Goal: Information Seeking & Learning: Find specific fact

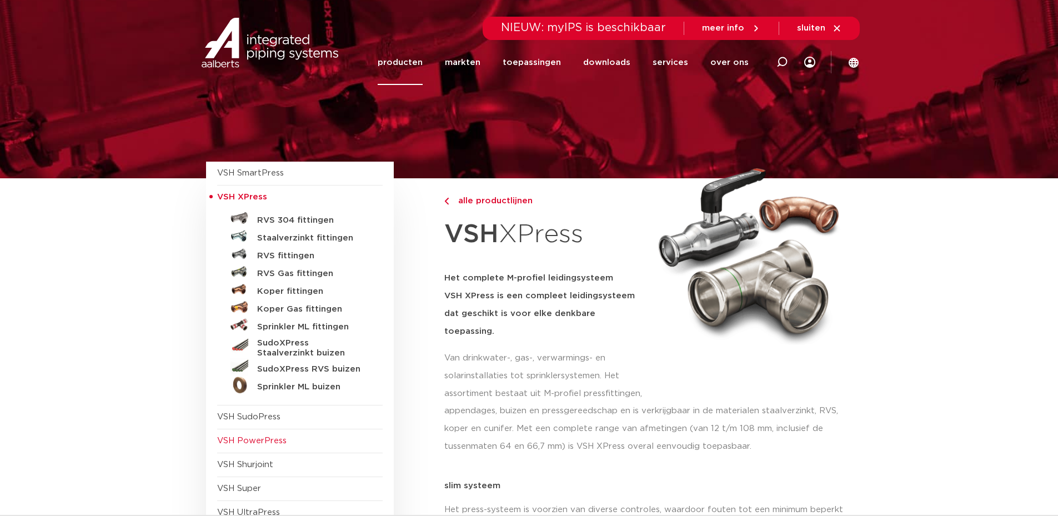
scroll to position [56, 0]
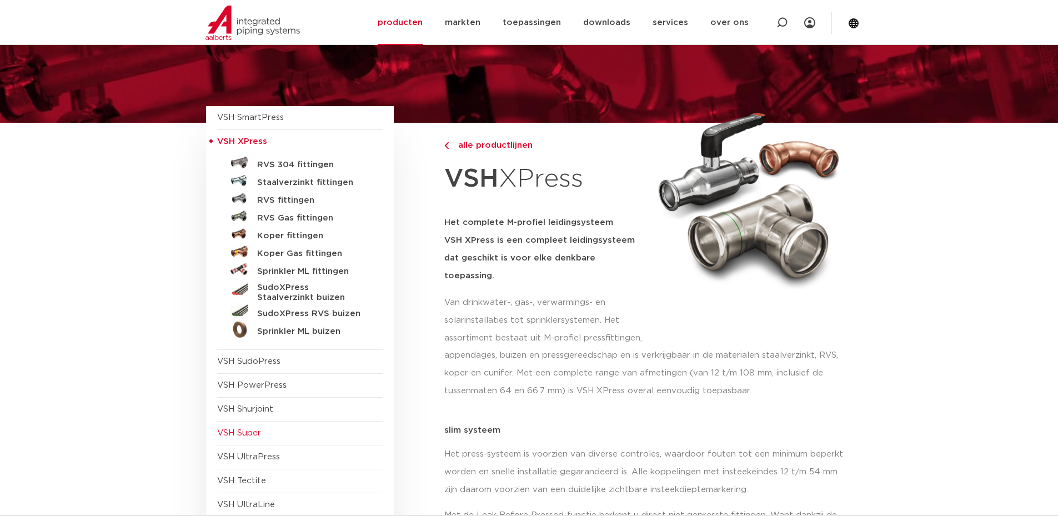
click at [253, 430] on span "VSH Super" at bounding box center [239, 433] width 44 height 8
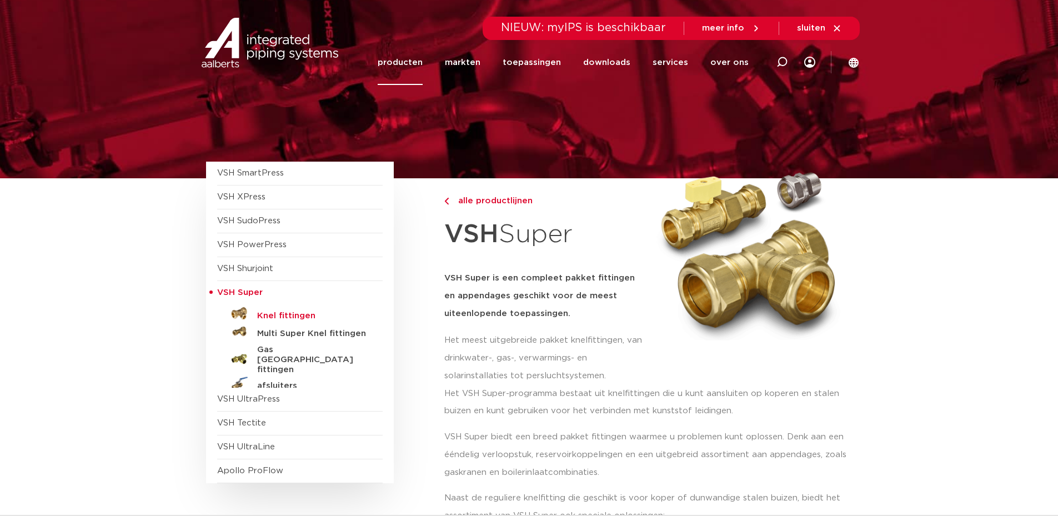
click at [286, 317] on h5 "Knel fittingen" at bounding box center [312, 316] width 110 height 10
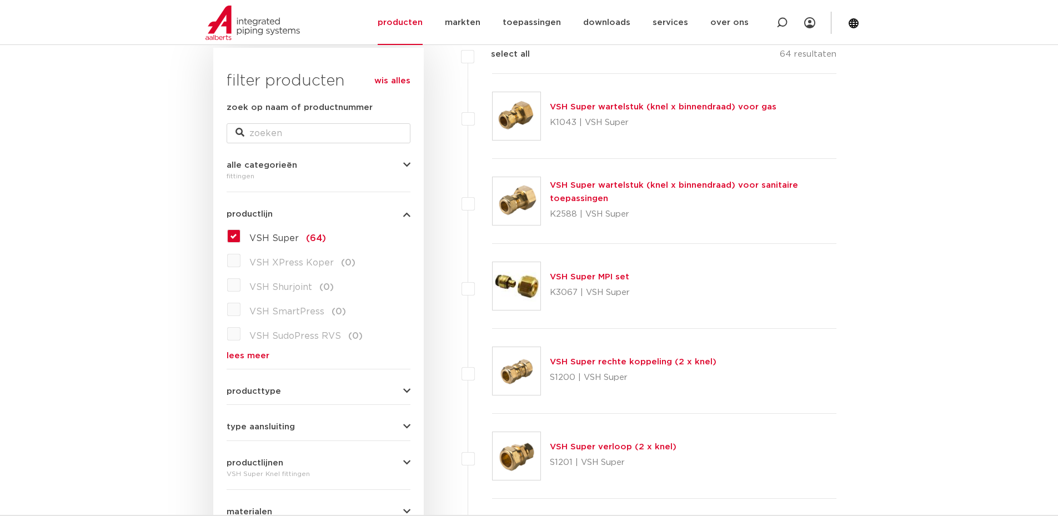
scroll to position [222, 0]
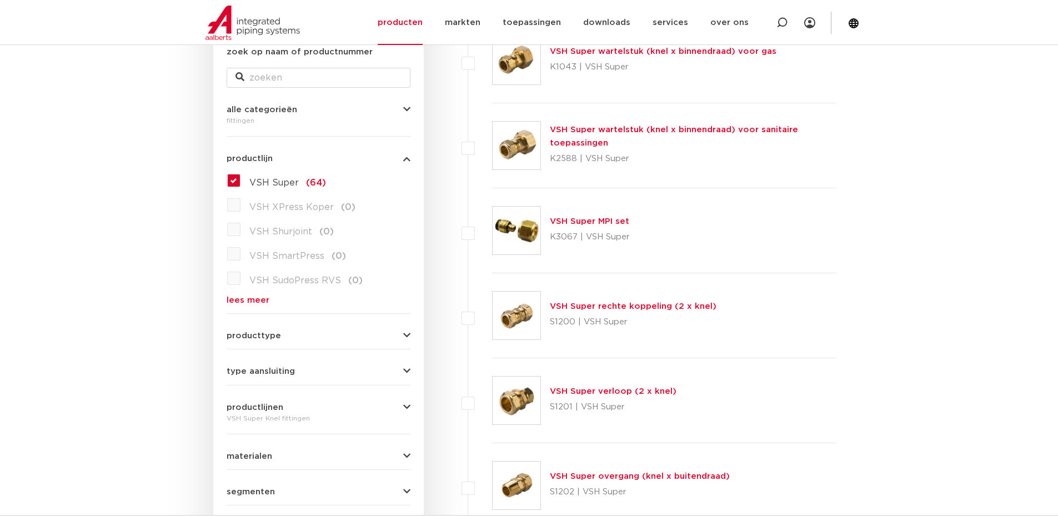
click at [596, 390] on link "VSH Super verloop (2 x knel)" at bounding box center [613, 391] width 127 height 8
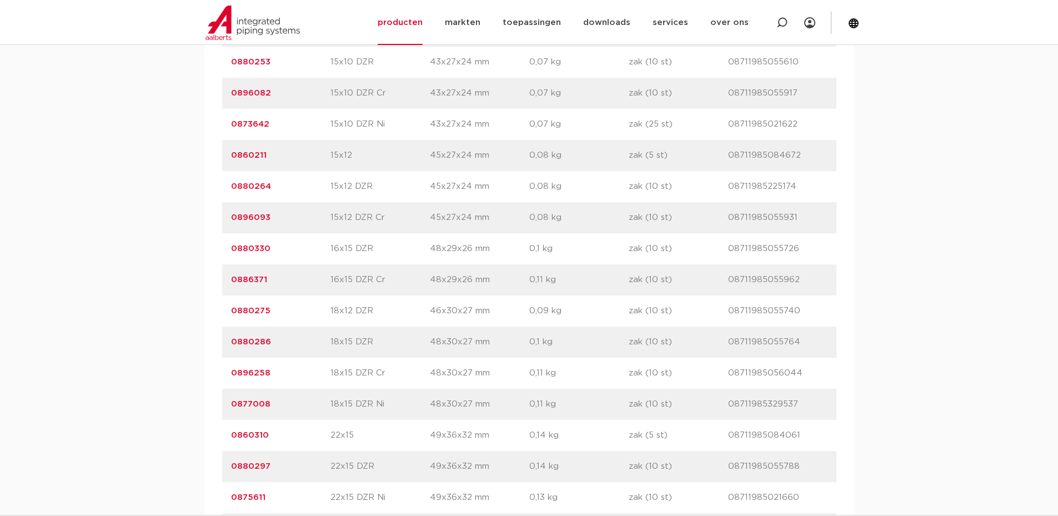
scroll to position [1111, 0]
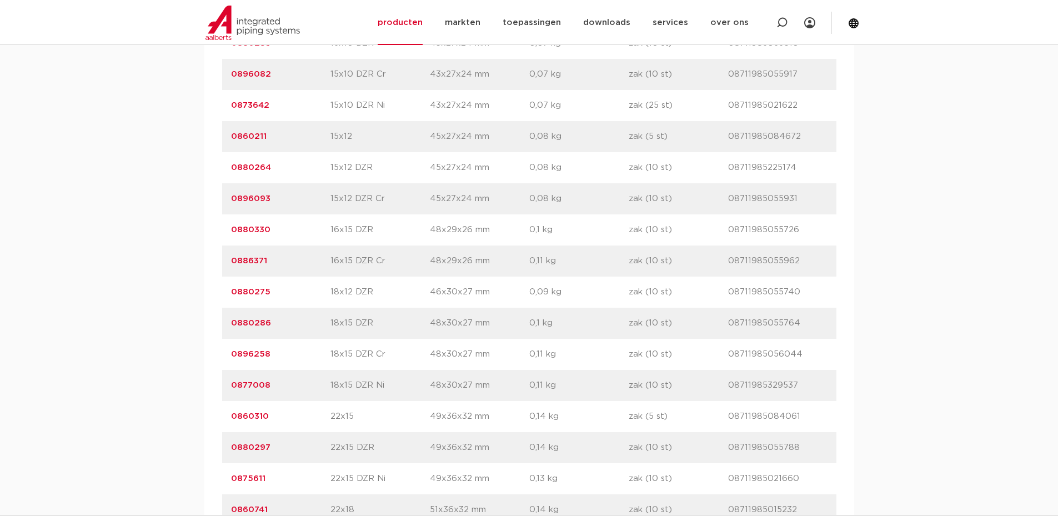
click at [772, 323] on p "08711985055764" at bounding box center [777, 323] width 99 height 13
drag, startPoint x: 772, startPoint y: 323, endPoint x: 258, endPoint y: 325, distance: 514.4
click at [258, 325] on link "0880286" at bounding box center [251, 323] width 40 height 8
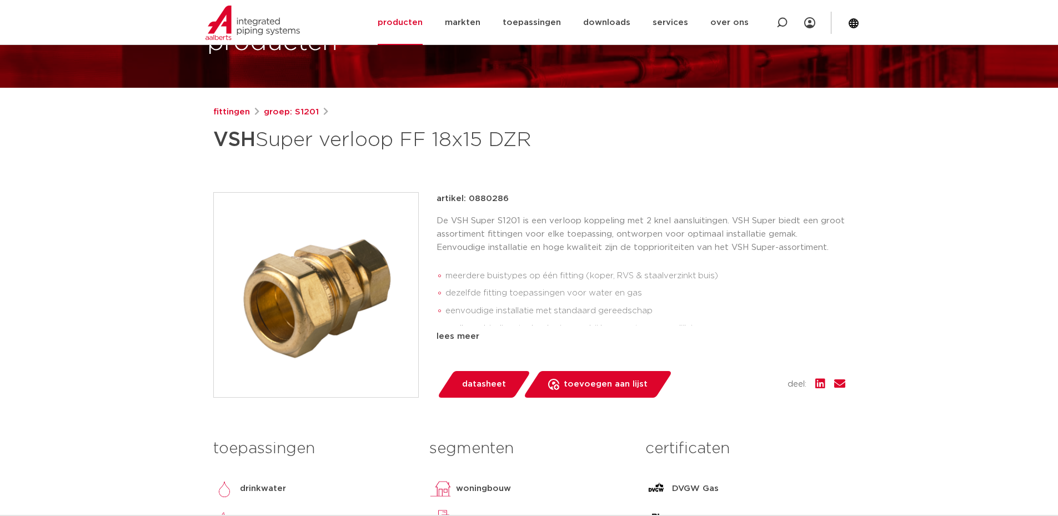
scroll to position [56, 0]
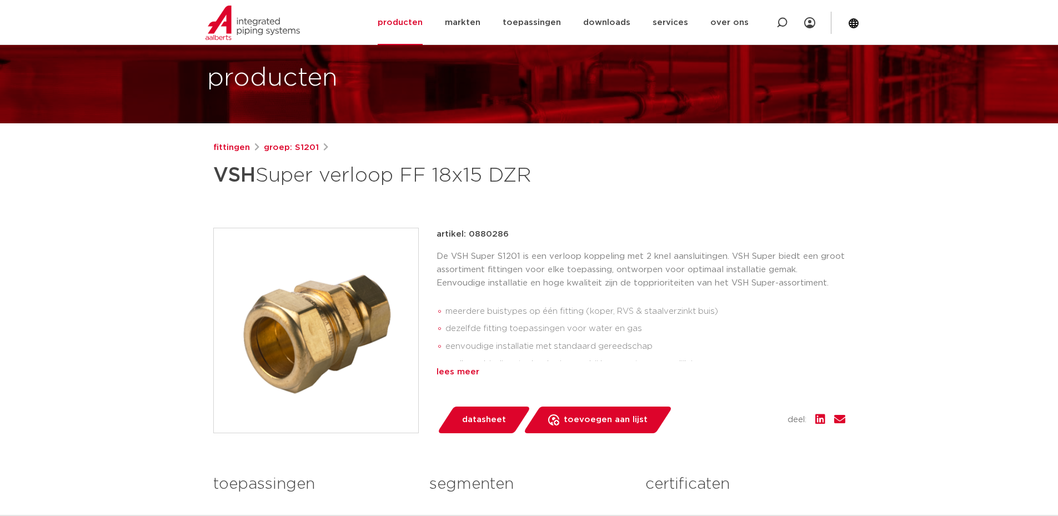
click at [464, 375] on div "lees meer" at bounding box center [641, 371] width 409 height 13
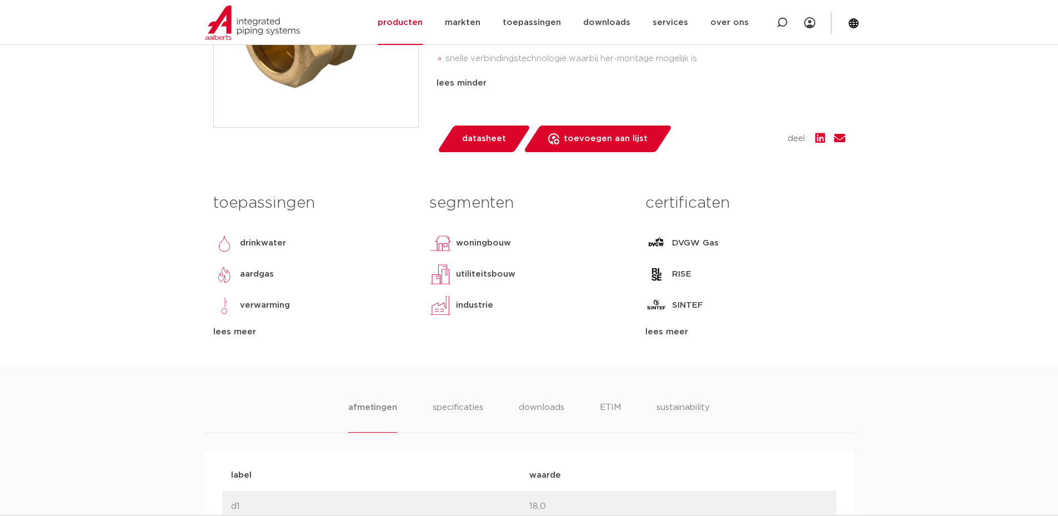
scroll to position [611, 0]
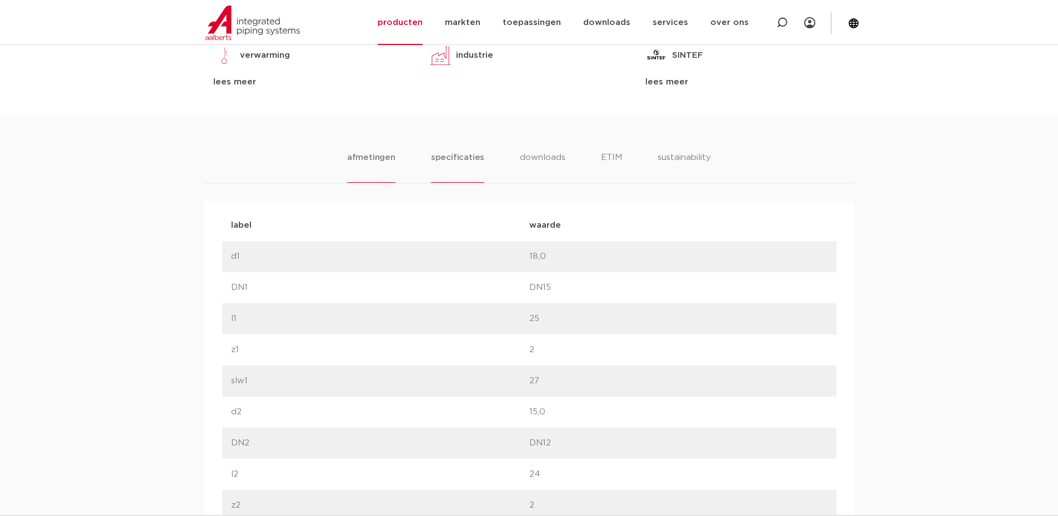
click at [445, 161] on li "specificaties" at bounding box center [457, 167] width 53 height 32
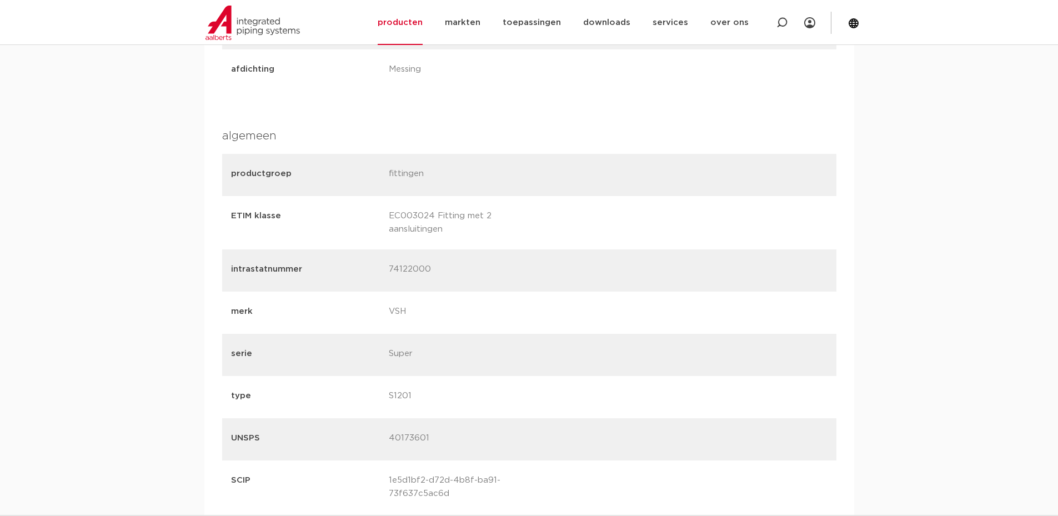
scroll to position [1055, 0]
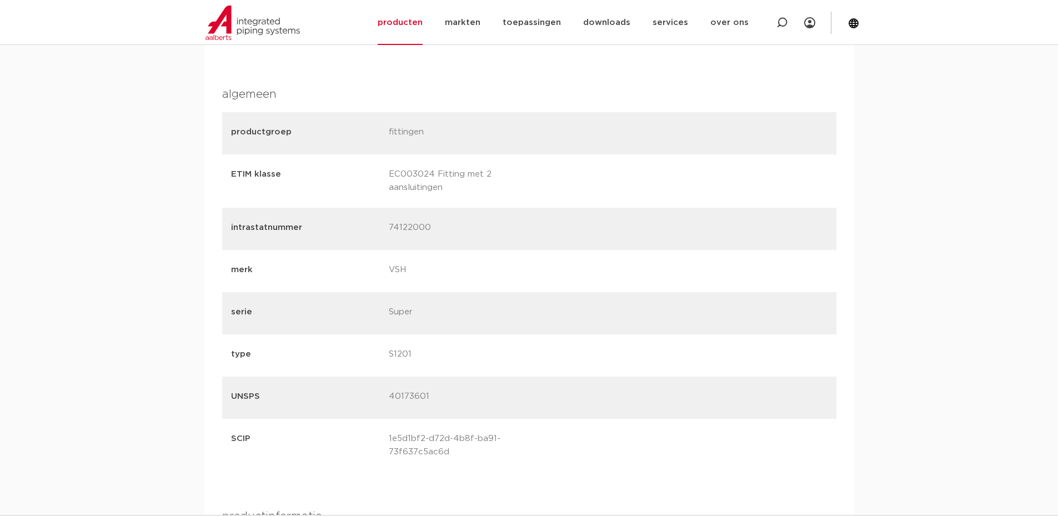
click at [411, 398] on p "40173601" at bounding box center [463, 398] width 149 height 16
copy p "40173601"
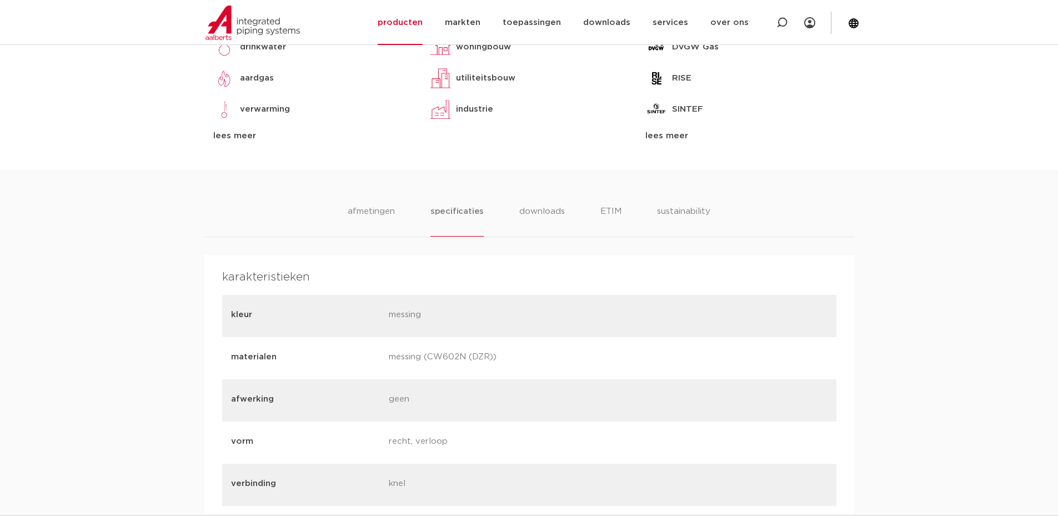
scroll to position [555, 0]
click at [375, 215] on li "afmetingen" at bounding box center [371, 223] width 48 height 32
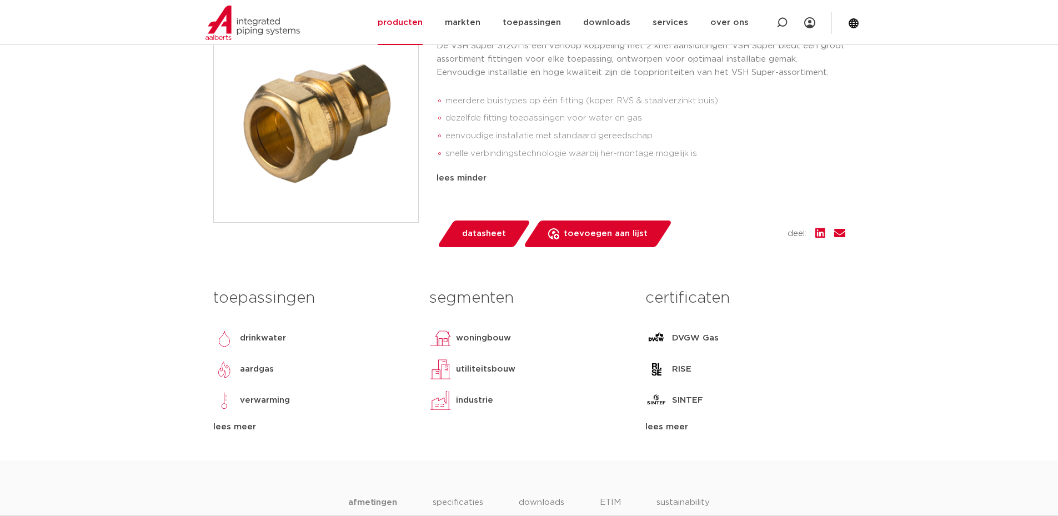
scroll to position [0, 0]
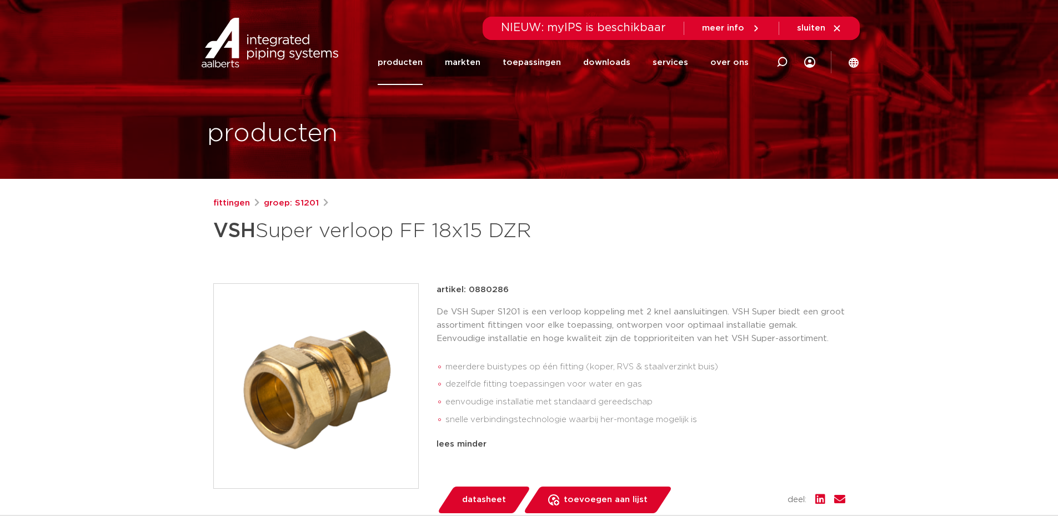
click at [487, 290] on p "artikel: 0880286" at bounding box center [473, 289] width 72 height 13
copy p "0880286"
